Goal: Task Accomplishment & Management: Manage account settings

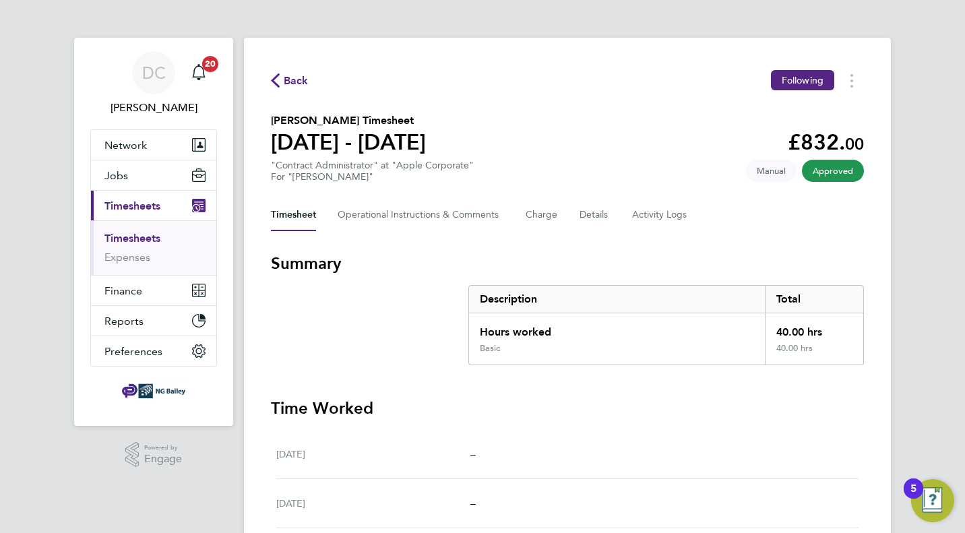
scroll to position [16, 0]
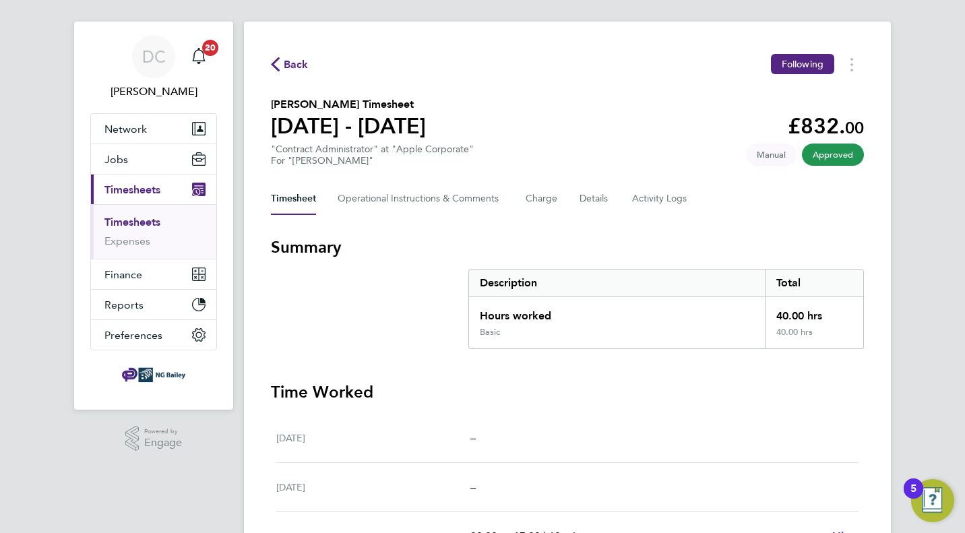
click at [111, 225] on link "Timesheets" at bounding box center [132, 222] width 56 height 13
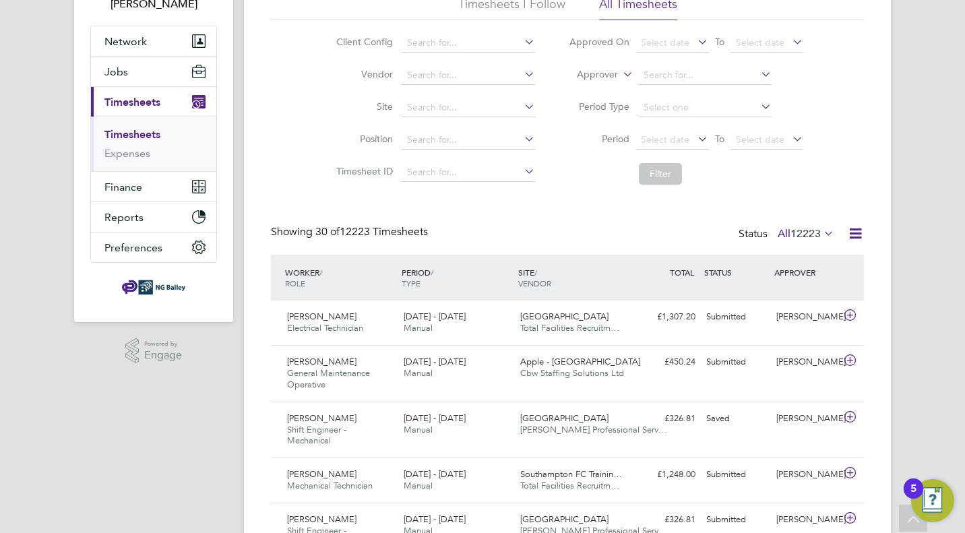
click at [806, 233] on span "12223" at bounding box center [805, 233] width 30 height 13
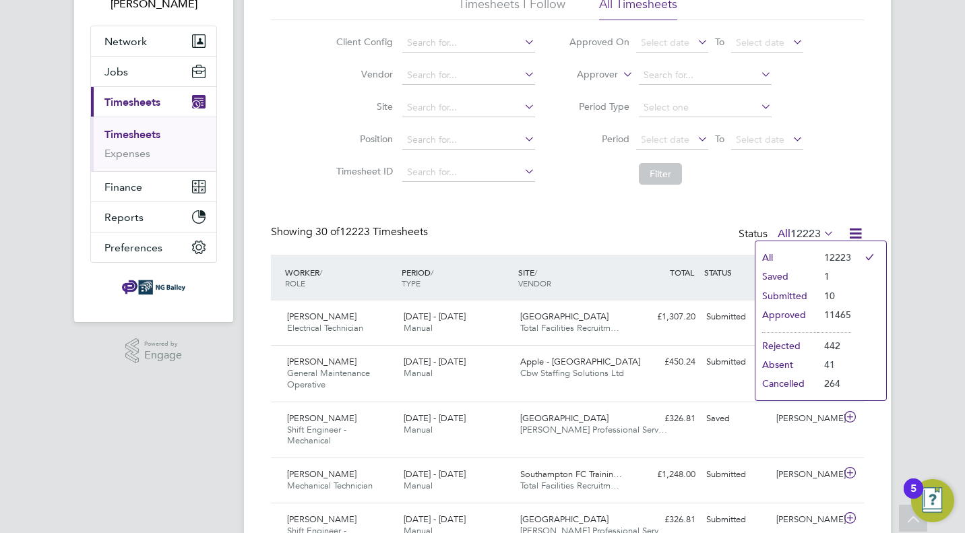
click at [781, 294] on li "Submitted" at bounding box center [786, 295] width 62 height 19
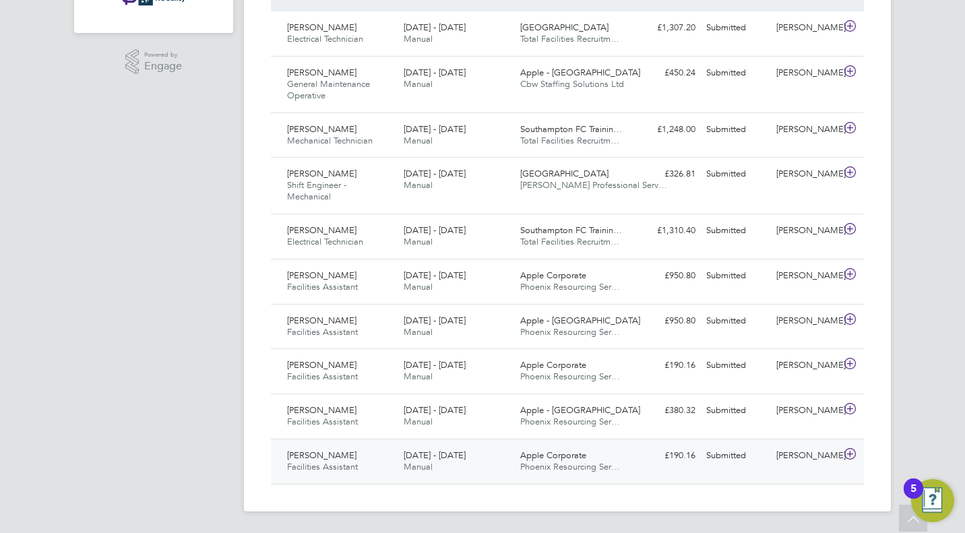
click at [849, 453] on icon at bounding box center [849, 454] width 17 height 11
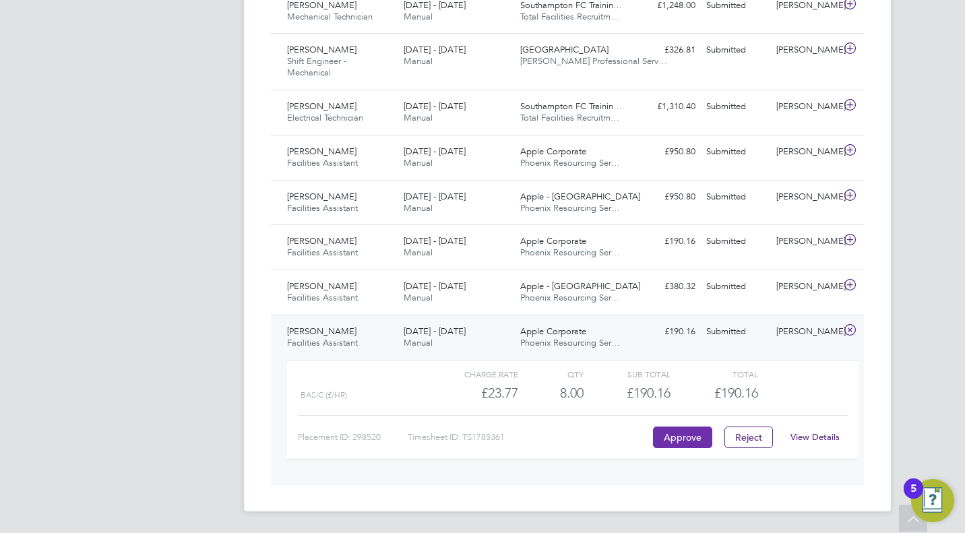
click at [674, 433] on button "Approve" at bounding box center [682, 437] width 59 height 22
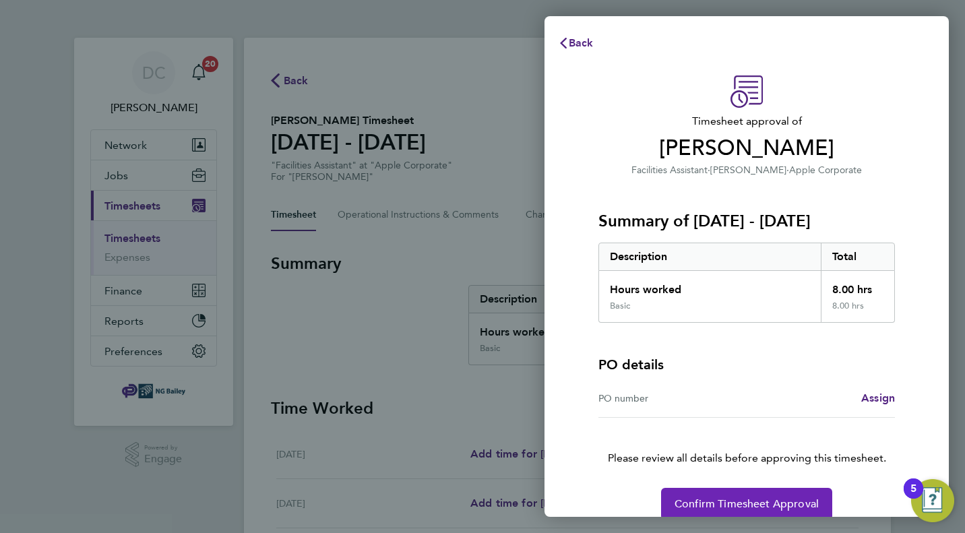
click at [701, 500] on span "Confirm Timesheet Approval" at bounding box center [746, 503] width 144 height 13
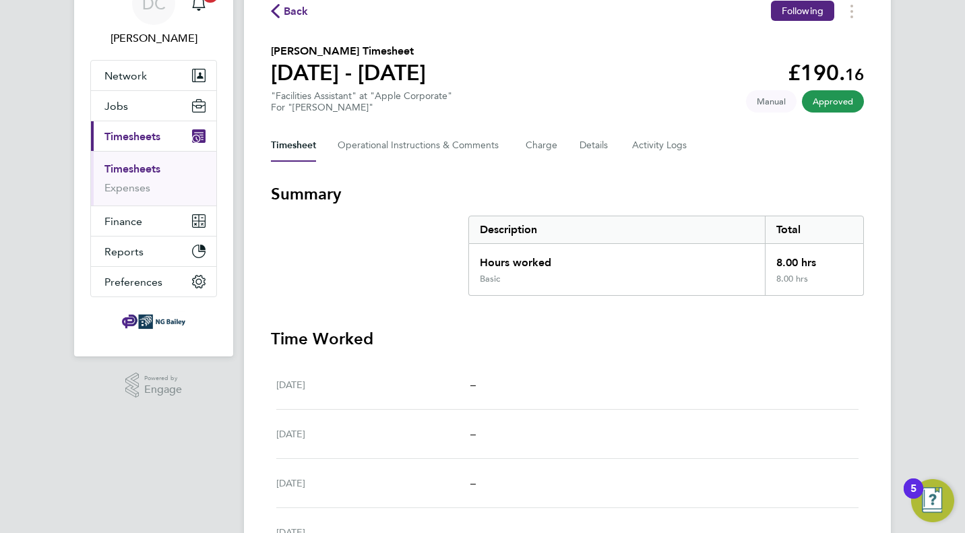
scroll to position [77, 0]
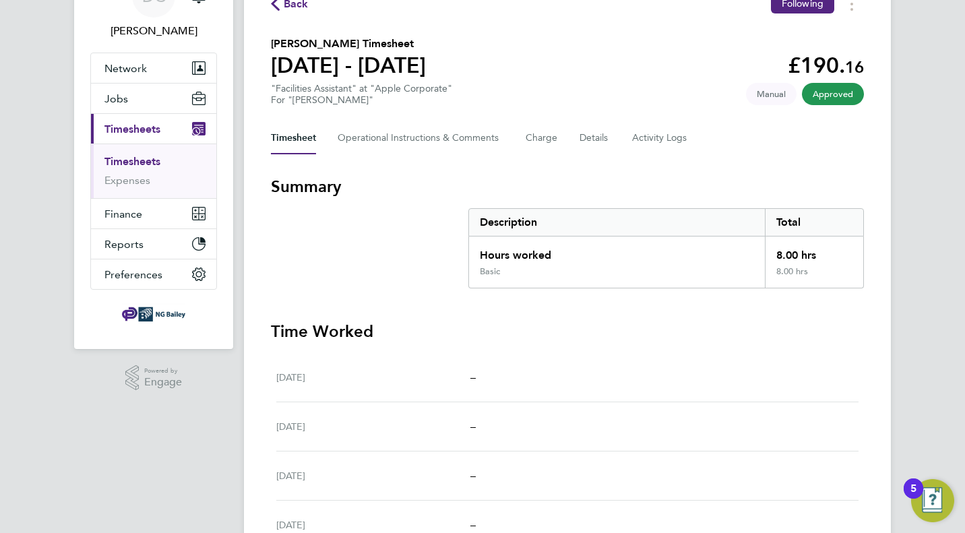
click at [120, 164] on link "Timesheets" at bounding box center [132, 161] width 56 height 13
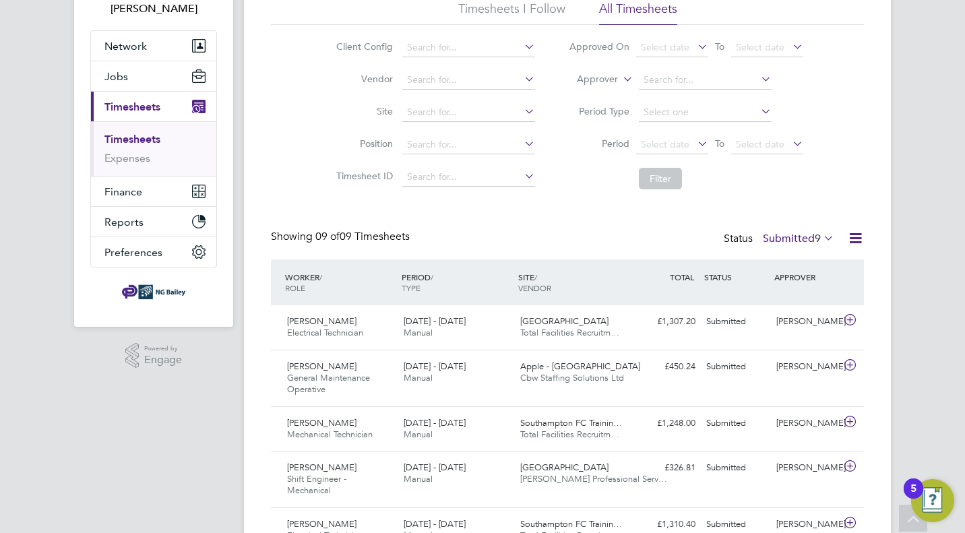
click at [855, 238] on icon at bounding box center [855, 238] width 17 height 17
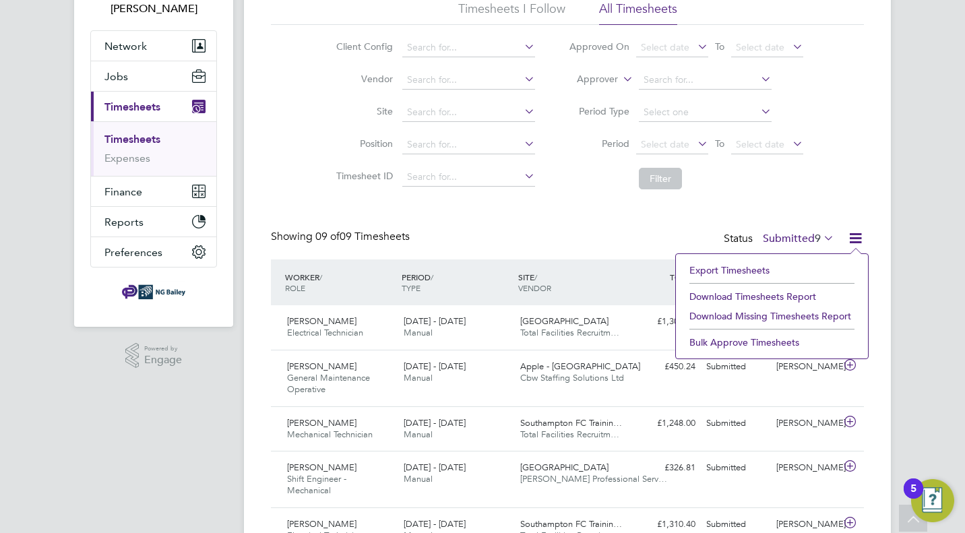
click at [874, 220] on div "Timesheets New Timesheet Timesheets I Follow All Timesheets Client Config Vendo…" at bounding box center [567, 349] width 647 height 821
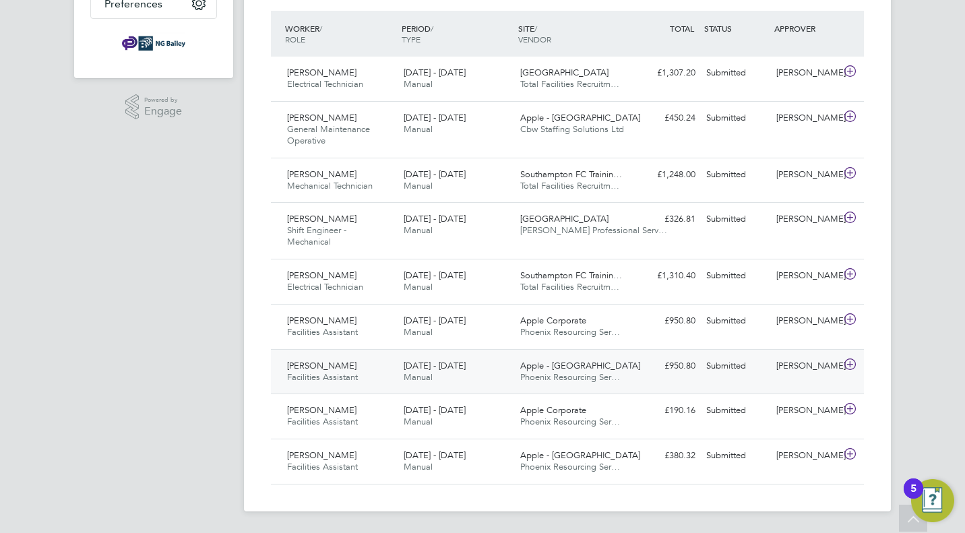
click at [849, 365] on icon at bounding box center [849, 364] width 17 height 11
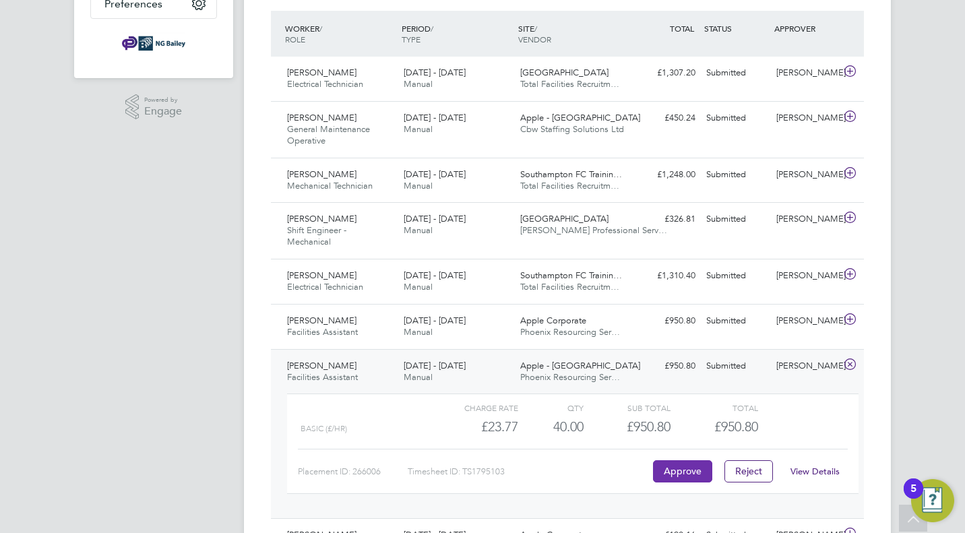
click at [699, 475] on button "Approve" at bounding box center [682, 471] width 59 height 22
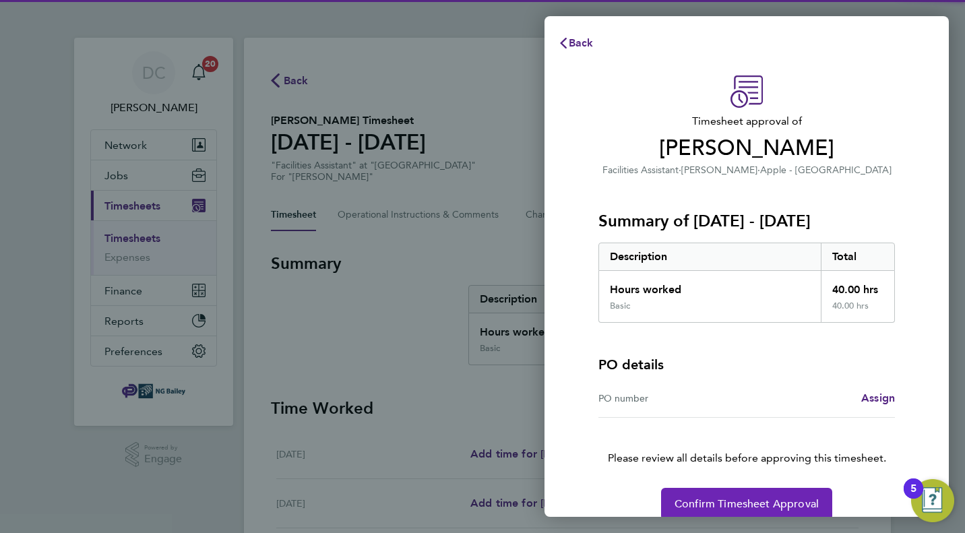
click at [753, 508] on span "Confirm Timesheet Approval" at bounding box center [746, 503] width 144 height 13
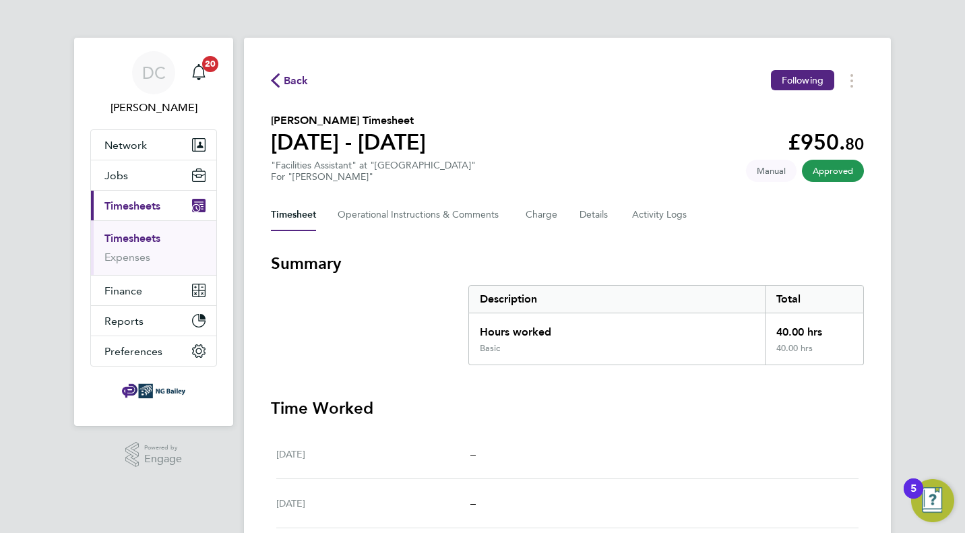
click at [137, 241] on link "Timesheets" at bounding box center [132, 238] width 56 height 13
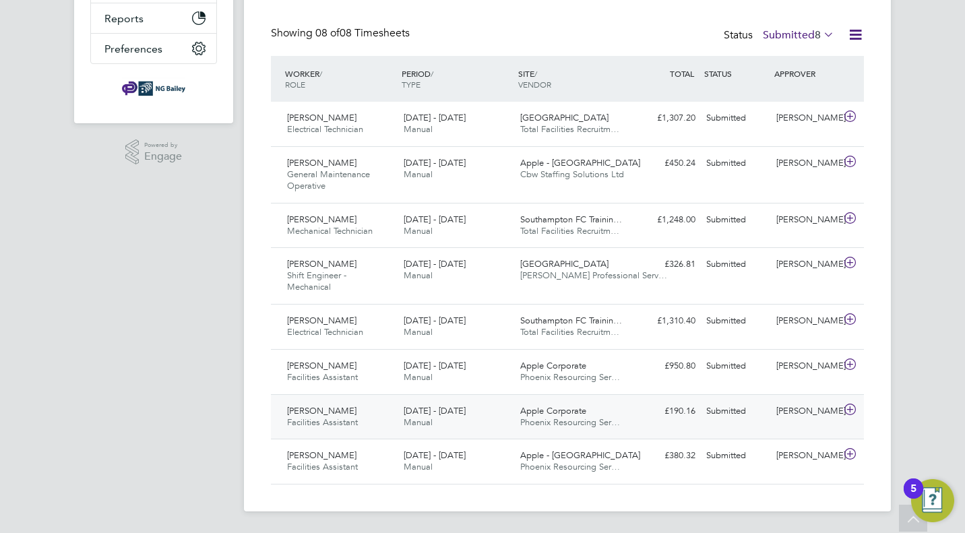
click at [851, 412] on icon at bounding box center [849, 409] width 17 height 11
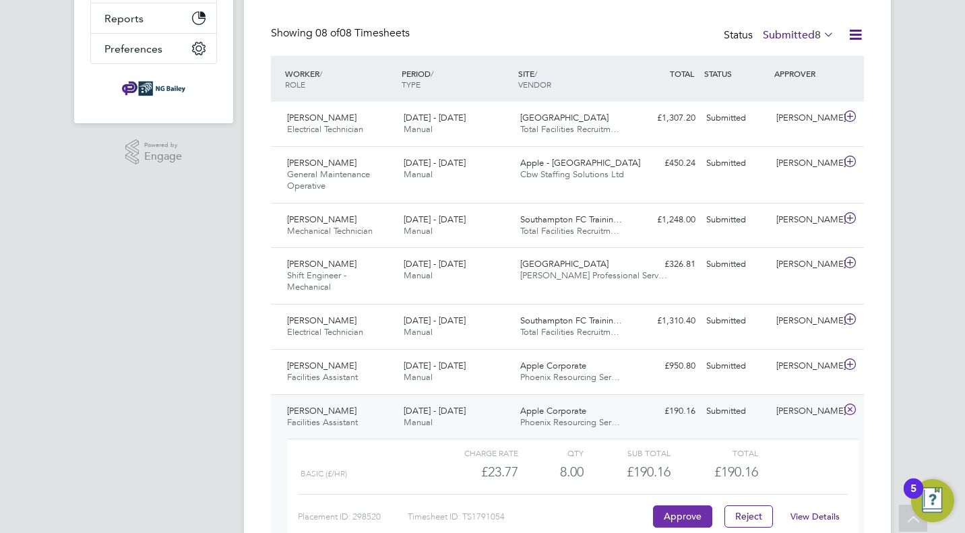
click at [686, 512] on button "Approve" at bounding box center [682, 516] width 59 height 22
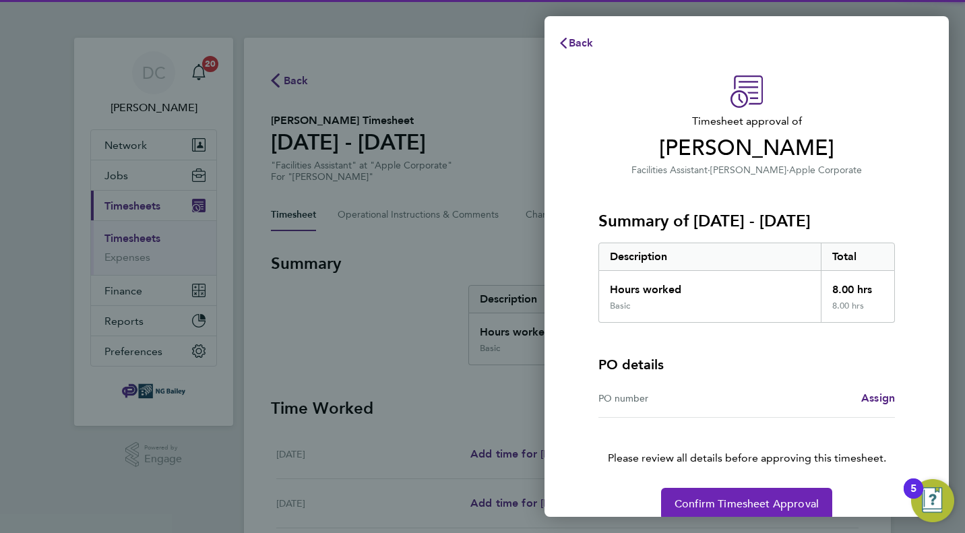
click at [688, 505] on span "Confirm Timesheet Approval" at bounding box center [746, 503] width 144 height 13
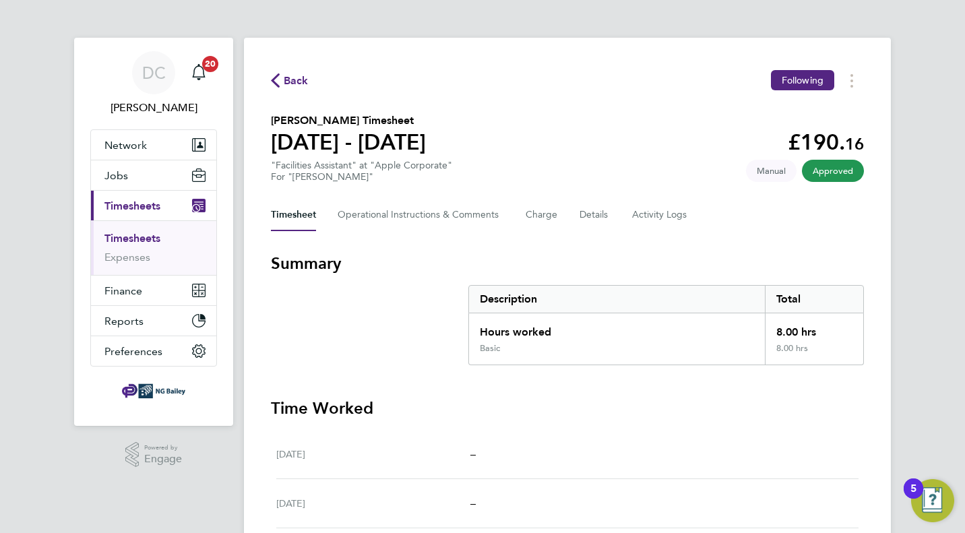
click at [146, 240] on link "Timesheets" at bounding box center [132, 238] width 56 height 13
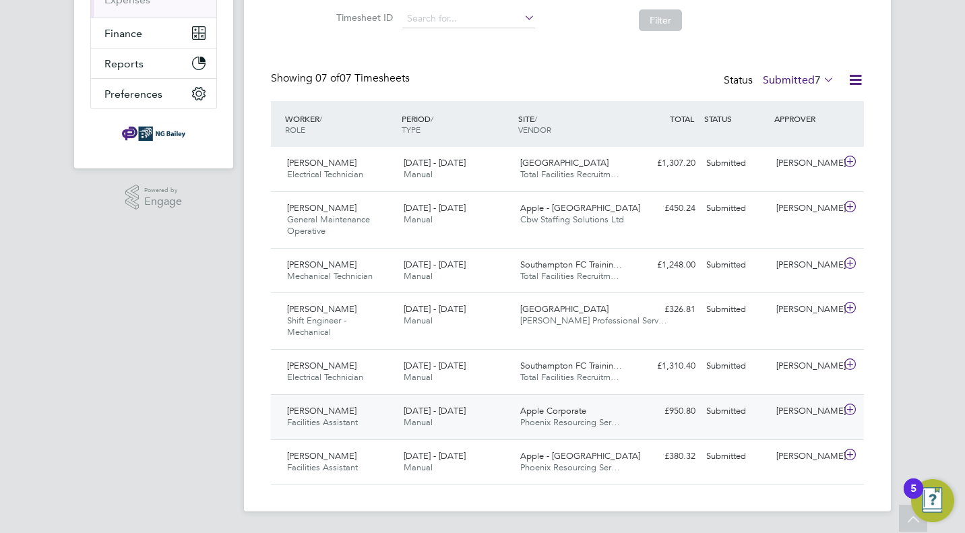
click at [852, 411] on icon at bounding box center [849, 409] width 17 height 11
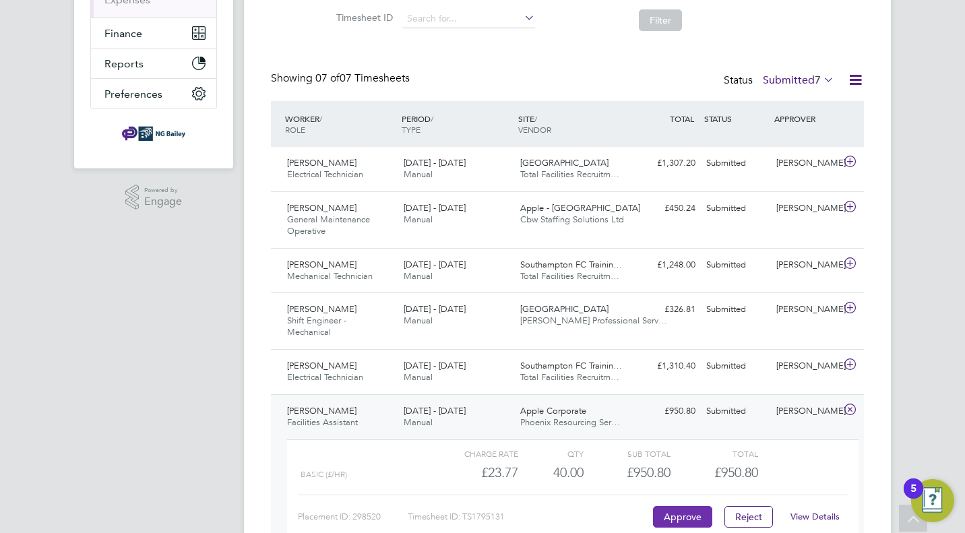
click at [674, 518] on button "Approve" at bounding box center [682, 517] width 59 height 22
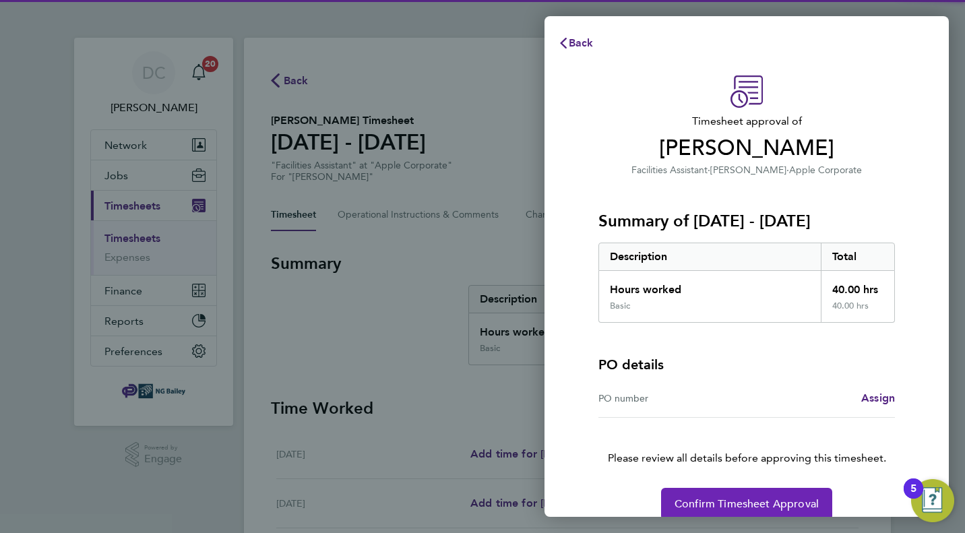
click at [689, 505] on span "Confirm Timesheet Approval" at bounding box center [746, 503] width 144 height 13
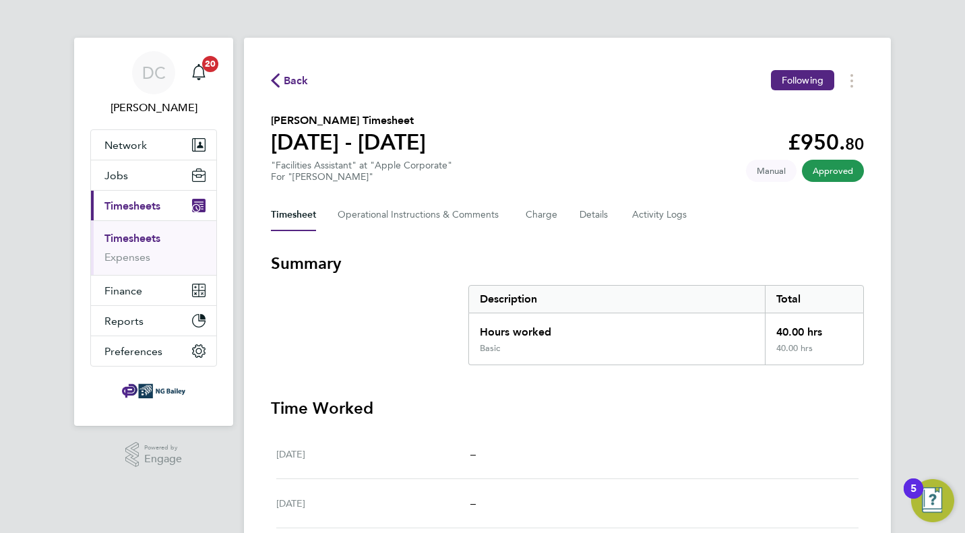
click at [138, 243] on link "Timesheets" at bounding box center [132, 238] width 56 height 13
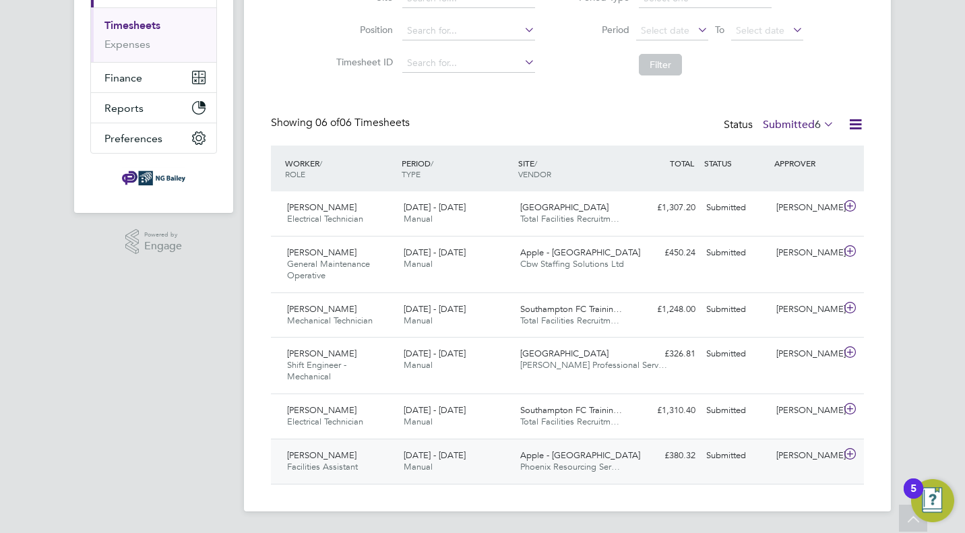
click at [849, 455] on icon at bounding box center [849, 454] width 17 height 11
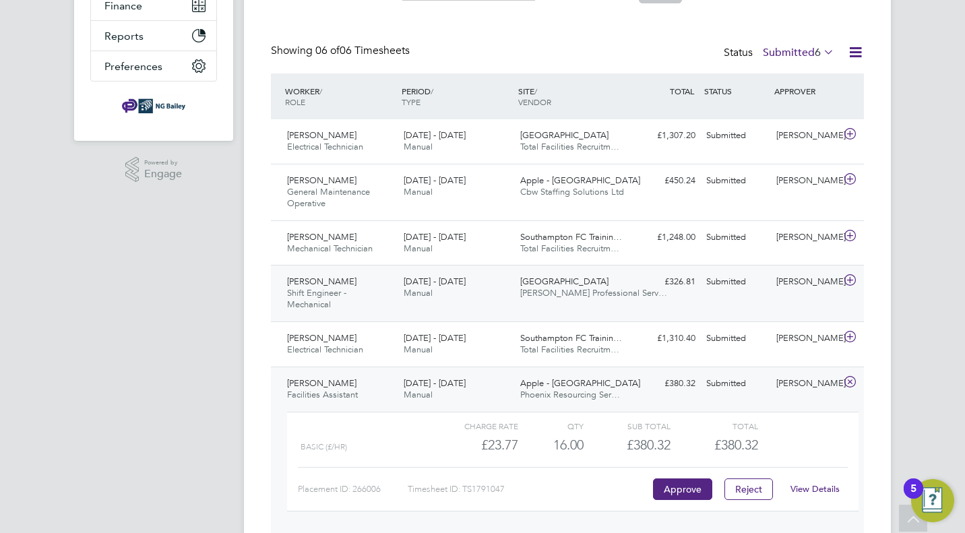
scroll to position [337, 0]
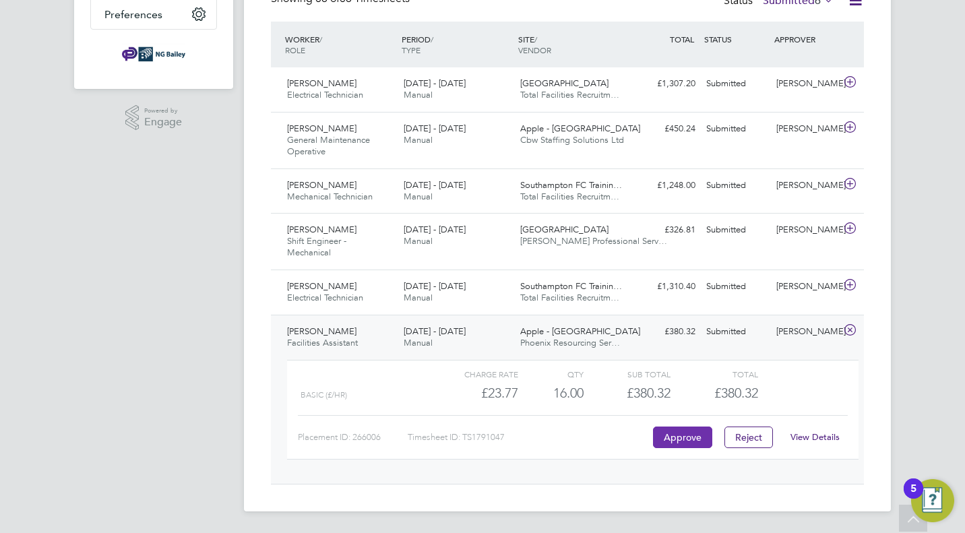
click at [668, 441] on button "Approve" at bounding box center [682, 437] width 59 height 22
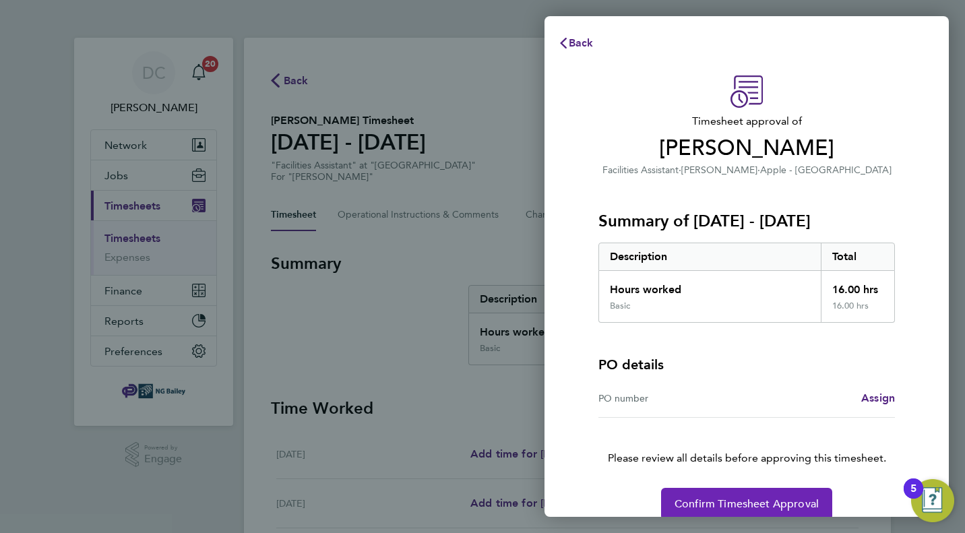
click at [684, 499] on span "Confirm Timesheet Approval" at bounding box center [746, 503] width 144 height 13
